Goal: Information Seeking & Learning: Learn about a topic

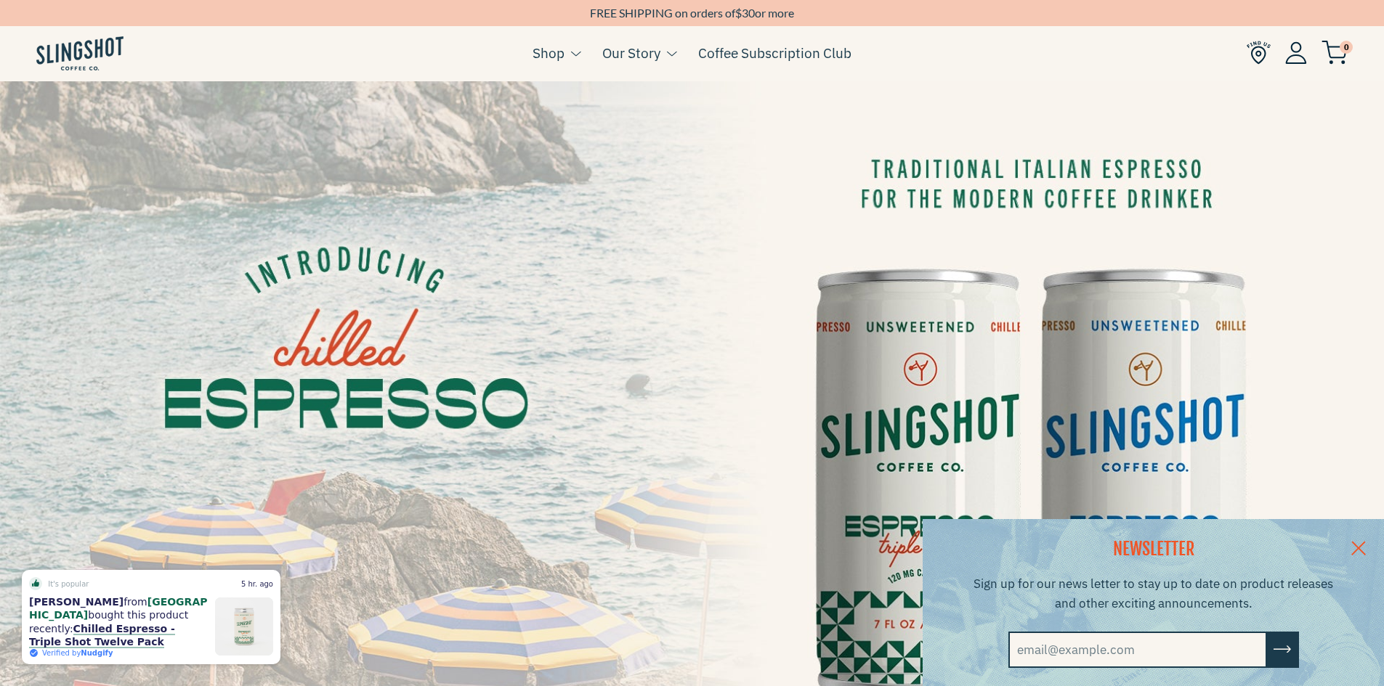
click at [1367, 543] on link at bounding box center [1358, 547] width 51 height 56
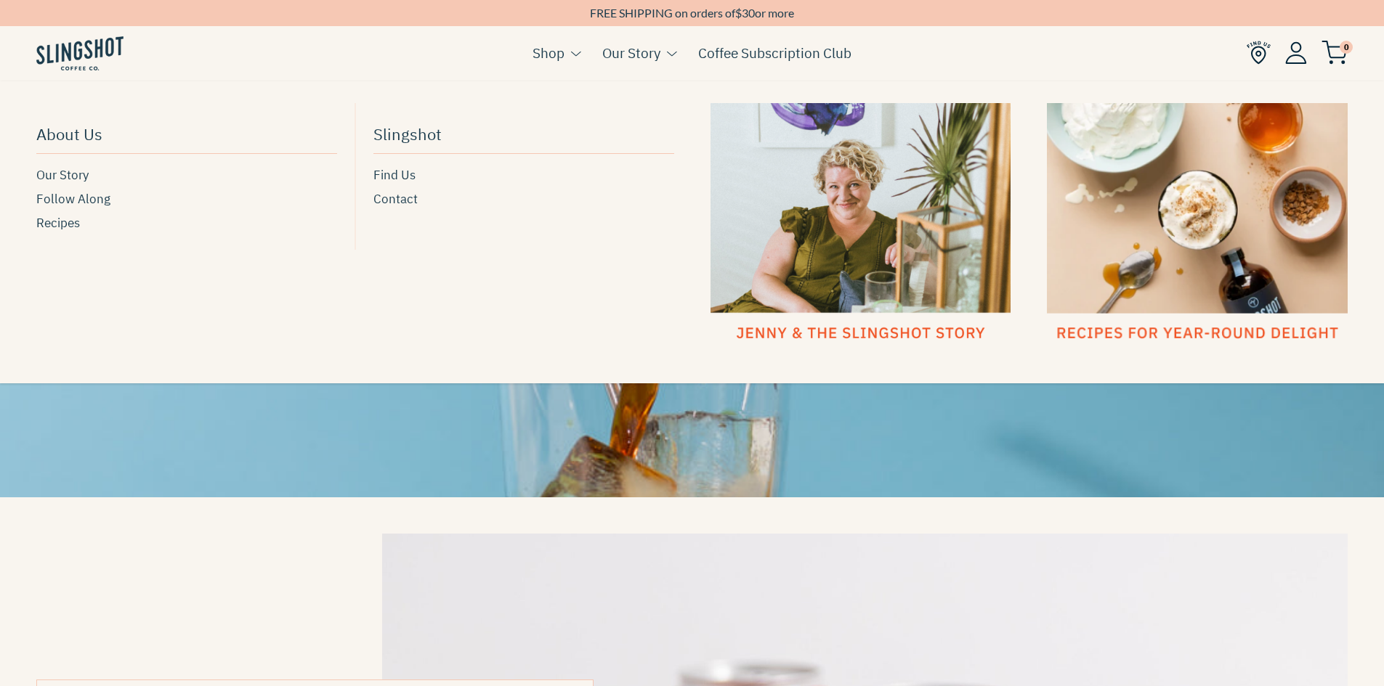
click at [1187, 331] on div at bounding box center [1197, 223] width 301 height 240
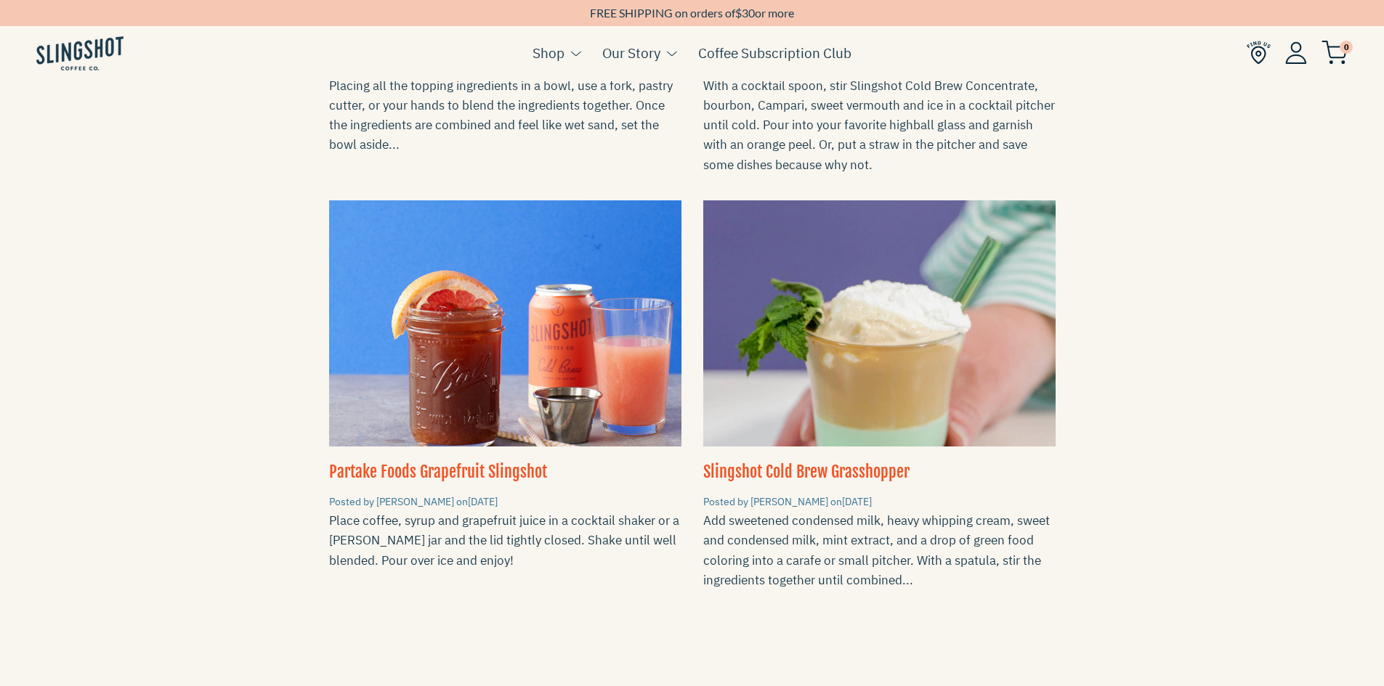
scroll to position [1889, 0]
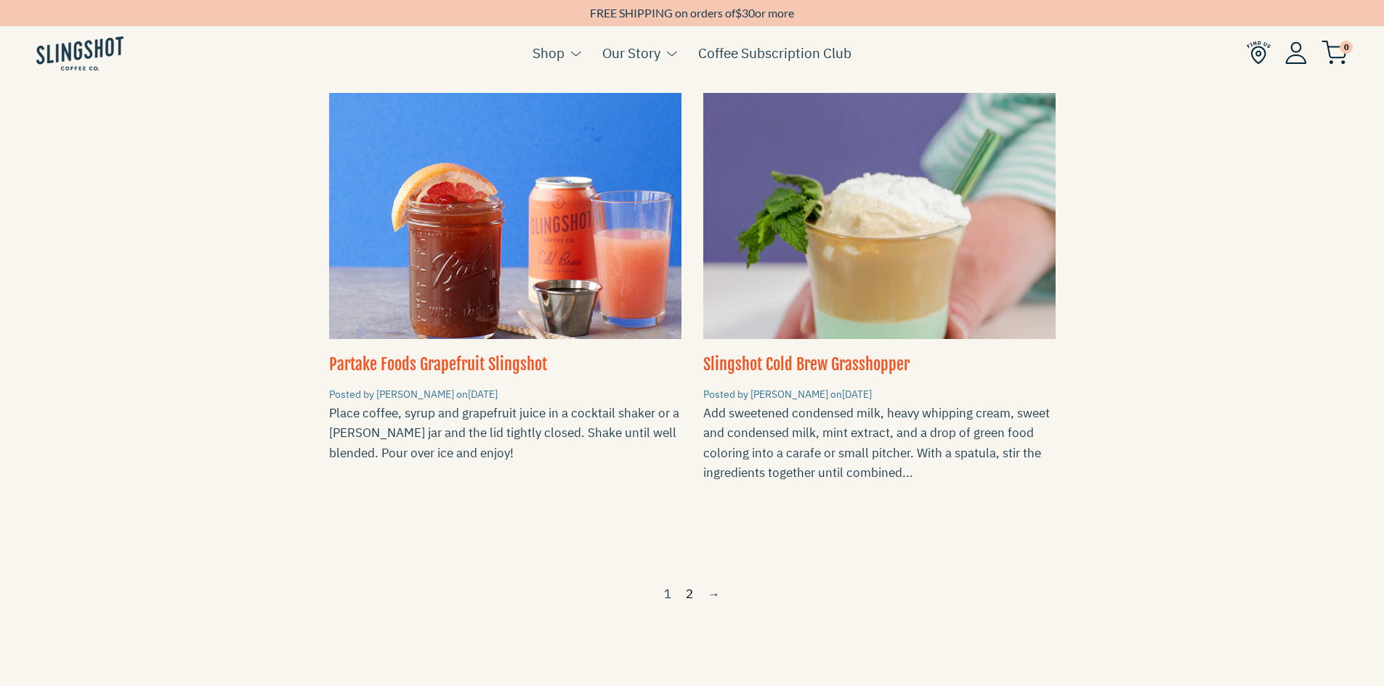
click at [691, 583] on link "2" at bounding box center [689, 595] width 19 height 24
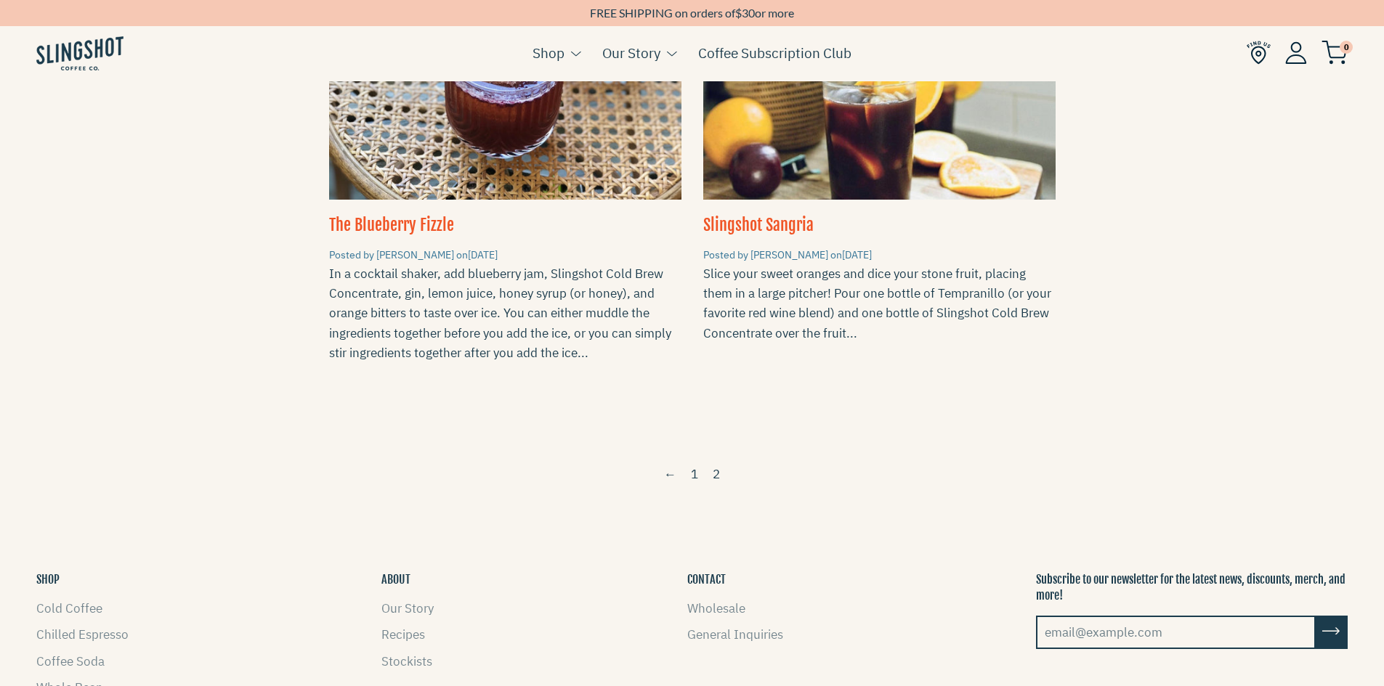
scroll to position [1525, 0]
